Goal: Task Accomplishment & Management: Use online tool/utility

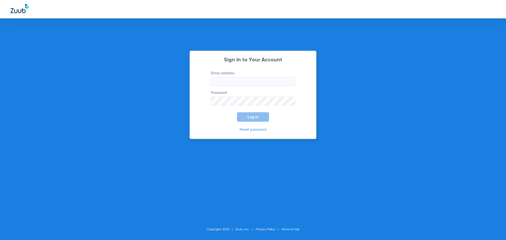
click at [275, 82] on input "Email address" at bounding box center [253, 81] width 84 height 9
click at [275, 82] on input "kristinaoldenburg85" at bounding box center [253, 81] width 84 height 9
type input "[EMAIL_ADDRESS][DOMAIN_NAME]"
click at [237, 112] on button "Log In" at bounding box center [253, 116] width 32 height 9
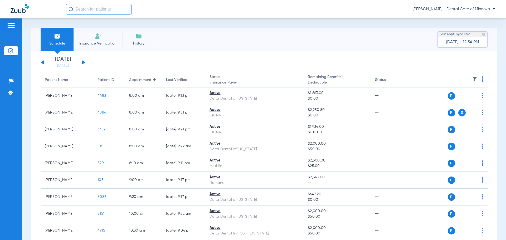
click at [83, 61] on button at bounding box center [83, 62] width 3 height 4
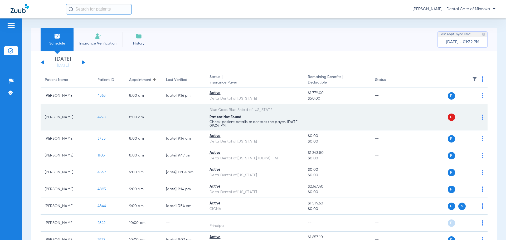
click at [480, 117] on td "P S" at bounding box center [447, 117] width 81 height 26
click at [482, 116] on img at bounding box center [483, 117] width 2 height 5
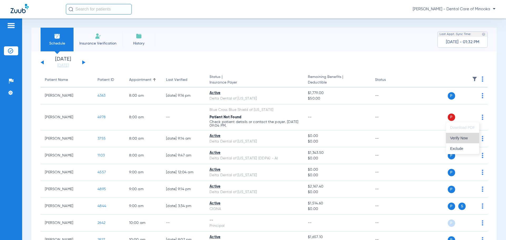
click at [462, 137] on span "Verify Now" at bounding box center [462, 138] width 25 height 4
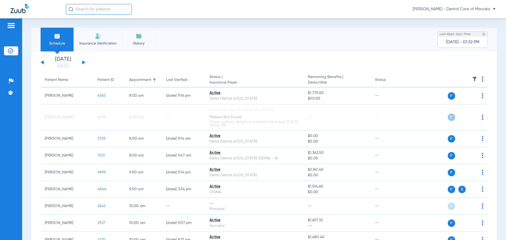
click at [43, 62] on button at bounding box center [42, 62] width 3 height 4
